Goal: Transaction & Acquisition: Obtain resource

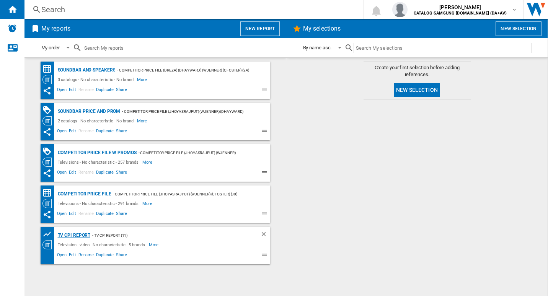
click at [81, 236] on div "TV CPI Report" at bounding box center [73, 236] width 35 height 10
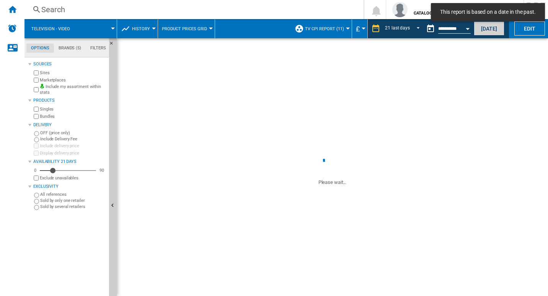
click at [497, 26] on button "Today" at bounding box center [488, 28] width 31 height 14
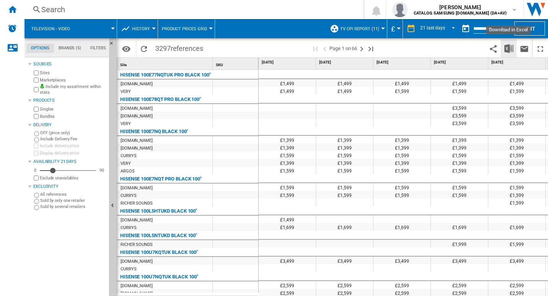
click at [509, 49] on img "Download in Excel" at bounding box center [508, 48] width 9 height 9
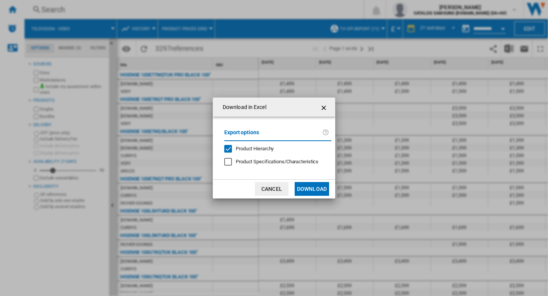
click at [309, 185] on button "Download" at bounding box center [311, 189] width 34 height 14
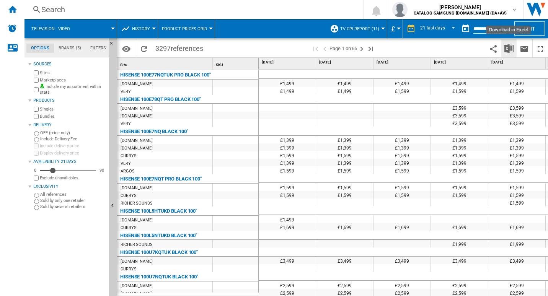
click at [507, 53] on button "Download in Excel" at bounding box center [508, 48] width 15 height 18
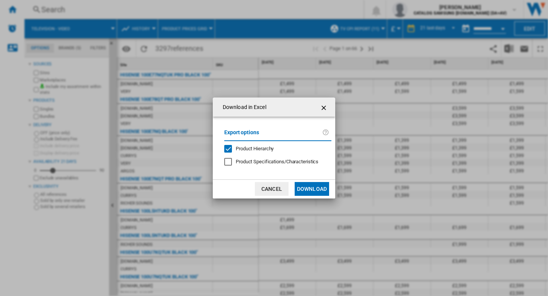
click at [325, 193] on button "Download" at bounding box center [311, 189] width 34 height 14
